Goal: Navigation & Orientation: Find specific page/section

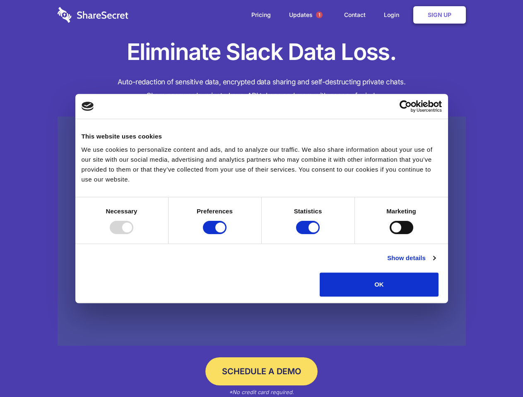
click at [133, 234] on div at bounding box center [122, 227] width 24 height 13
click at [226, 234] on input "Preferences" at bounding box center [215, 227] width 24 height 13
checkbox input "false"
click at [309, 234] on input "Statistics" at bounding box center [308, 227] width 24 height 13
checkbox input "false"
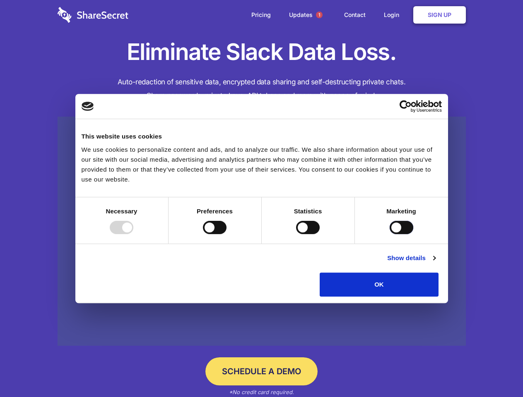
click at [389, 234] on input "Marketing" at bounding box center [401, 227] width 24 height 13
checkbox input "true"
click at [435, 263] on link "Show details" at bounding box center [411, 258] width 48 height 10
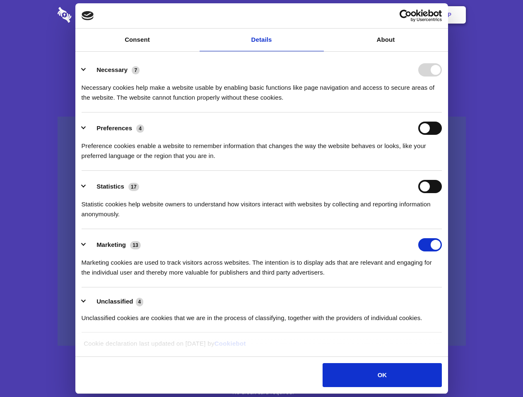
click at [442, 113] on li "Necessary 7 Necessary cookies help make a website usable by enabling basic func…" at bounding box center [262, 83] width 360 height 58
click at [319, 15] on span "1" at bounding box center [319, 15] width 7 height 7
